Goal: Task Accomplishment & Management: Complete application form

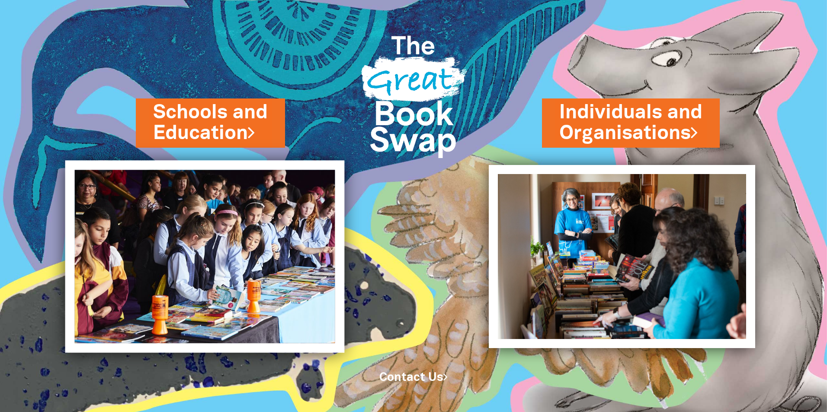
click at [204, 292] on img at bounding box center [204, 256] width 279 height 192
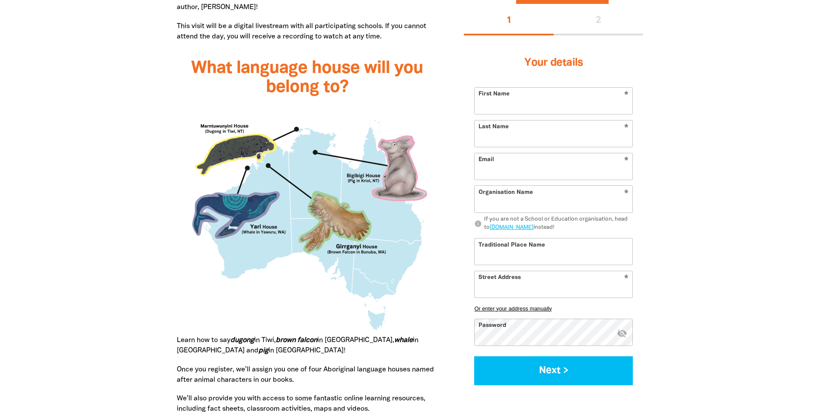
scroll to position [692, 0]
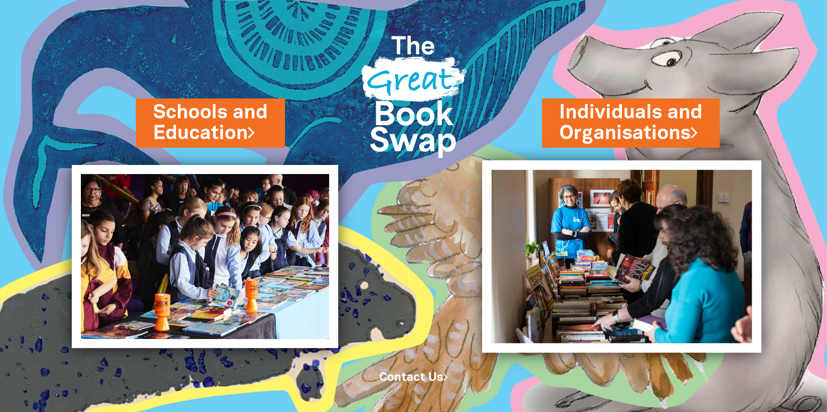
drag, startPoint x: 697, startPoint y: 231, endPoint x: 666, endPoint y: 234, distance: 31.7
click at [697, 231] on img at bounding box center [621, 256] width 279 height 192
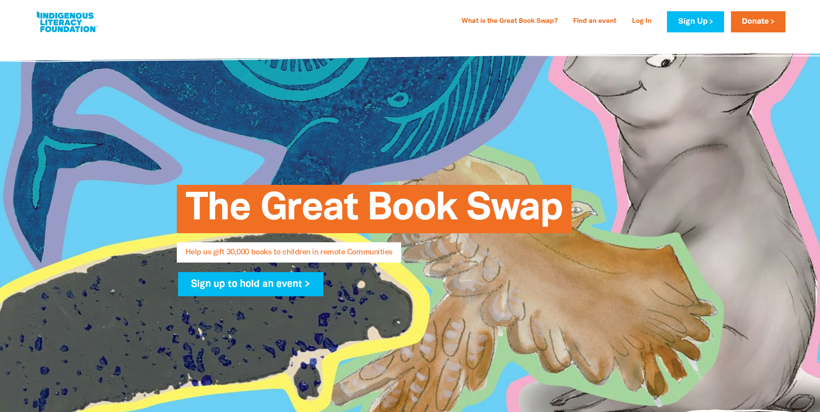
select select "AU"
